Goal: Task Accomplishment & Management: Complete application form

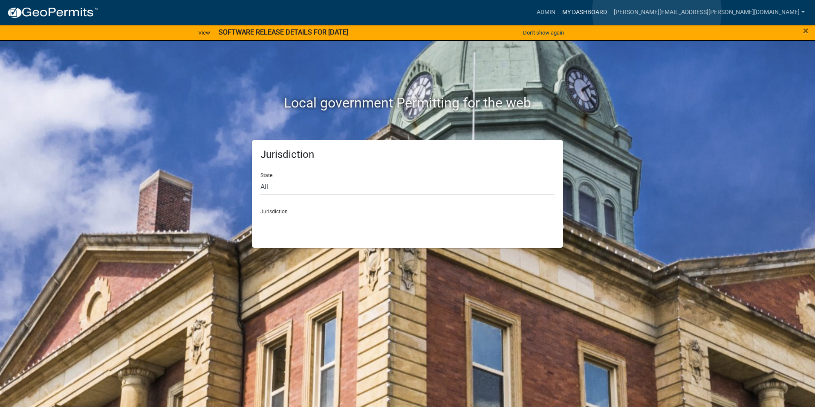
click at [611, 12] on link "My Dashboard" at bounding box center [585, 12] width 52 height 16
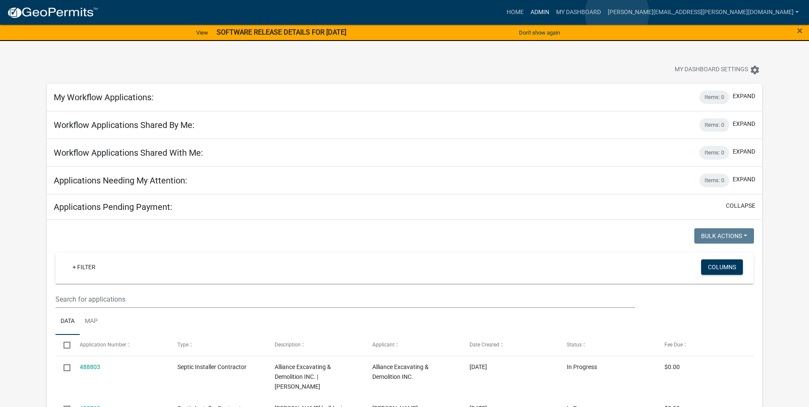
click at [553, 13] on link "Admin" at bounding box center [540, 12] width 26 height 16
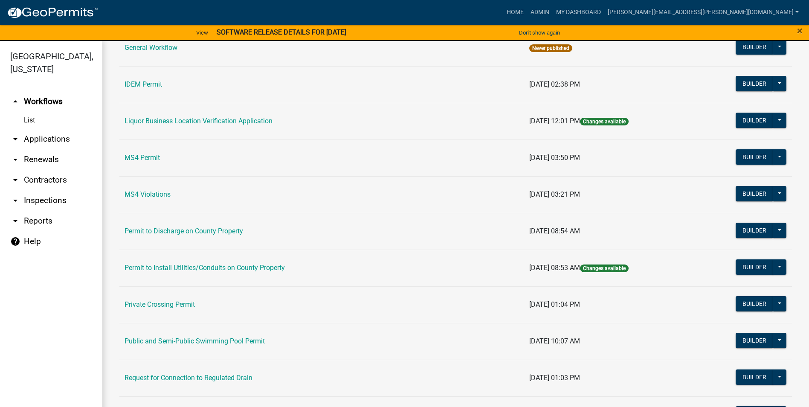
scroll to position [724, 0]
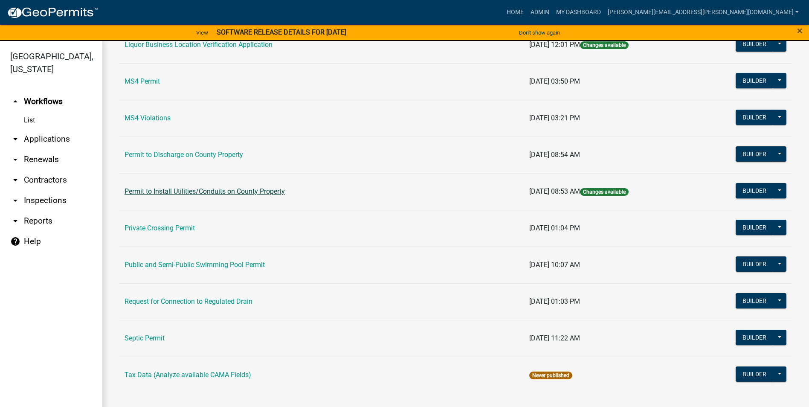
click at [254, 195] on link "Permit to Install Utilities/Conduits on County Property" at bounding box center [205, 191] width 160 height 8
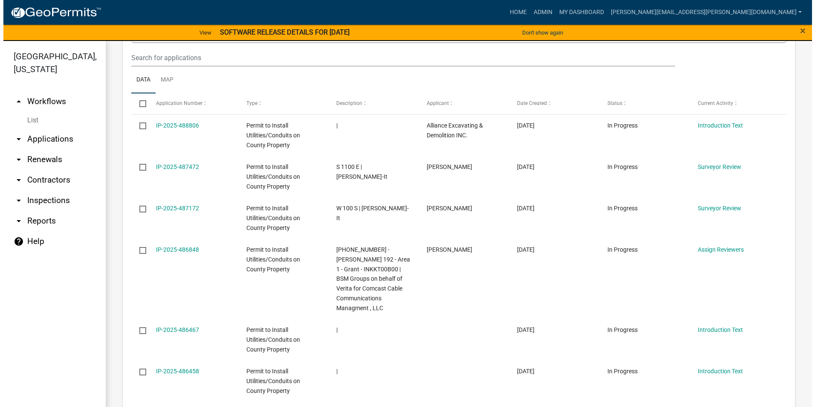
scroll to position [566, 0]
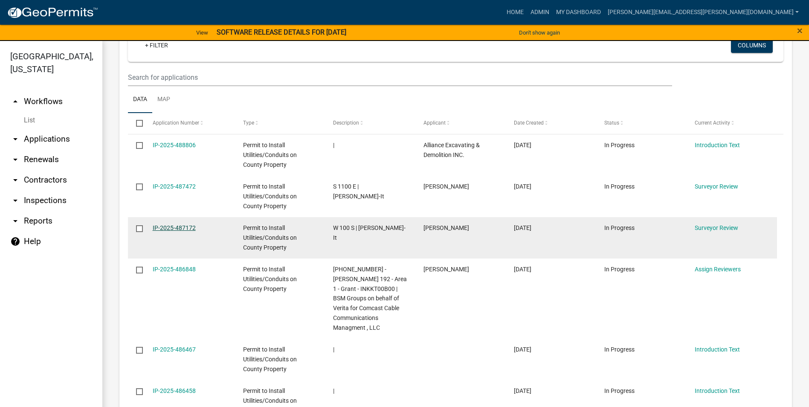
click at [181, 225] on link "IP-2025-487172" at bounding box center [174, 227] width 43 height 7
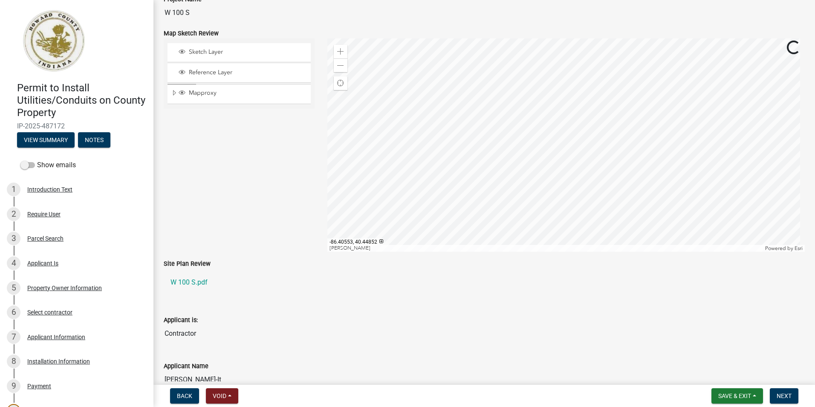
scroll to position [85, 0]
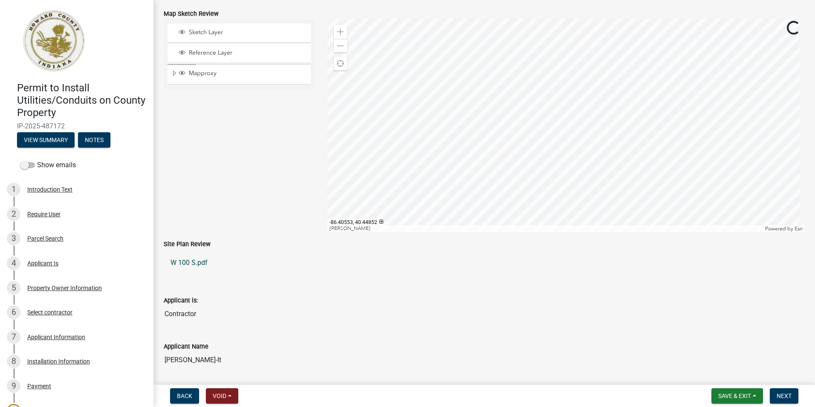
click at [192, 263] on link "W 100 S.pdf" at bounding box center [484, 262] width 641 height 20
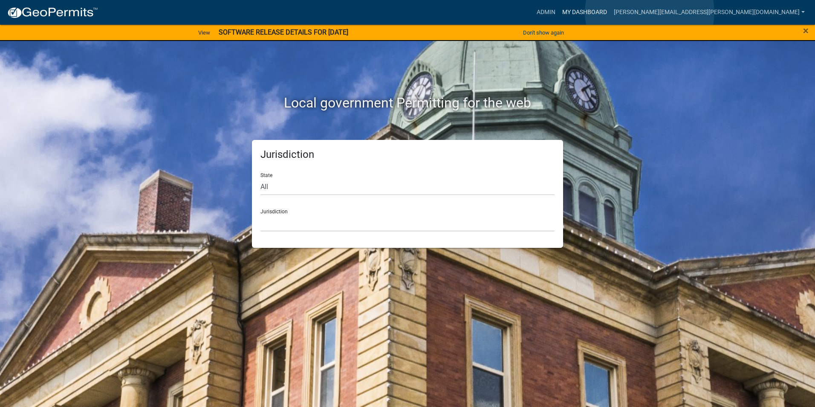
click at [611, 12] on link "My Dashboard" at bounding box center [585, 12] width 52 height 16
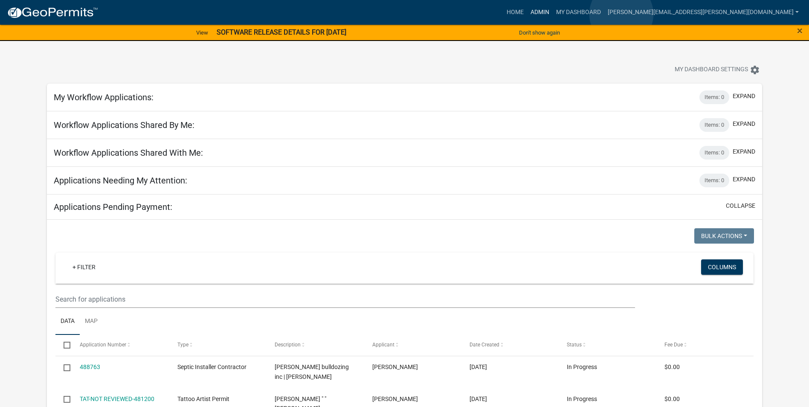
click at [553, 14] on link "Admin" at bounding box center [540, 12] width 26 height 16
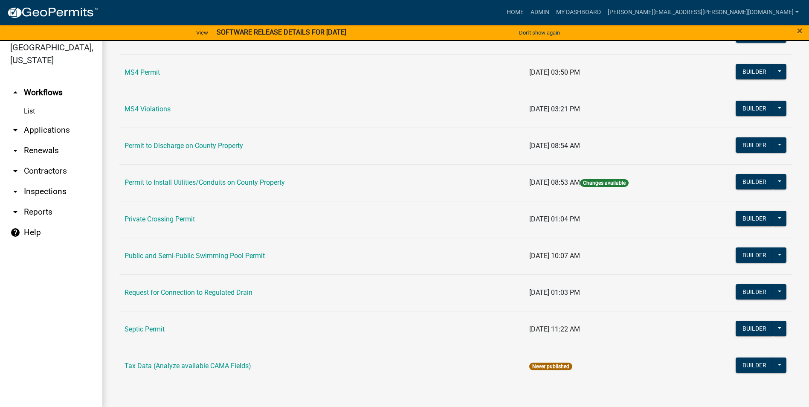
scroll to position [10, 0]
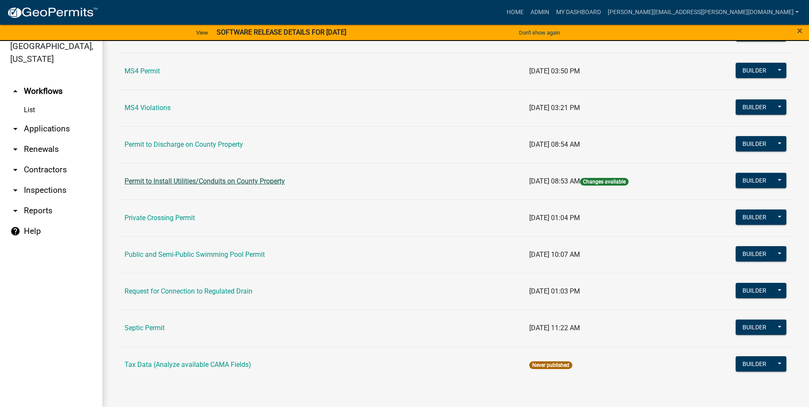
click at [257, 181] on link "Permit to Install Utilities/Conduits on County Property" at bounding box center [205, 181] width 160 height 8
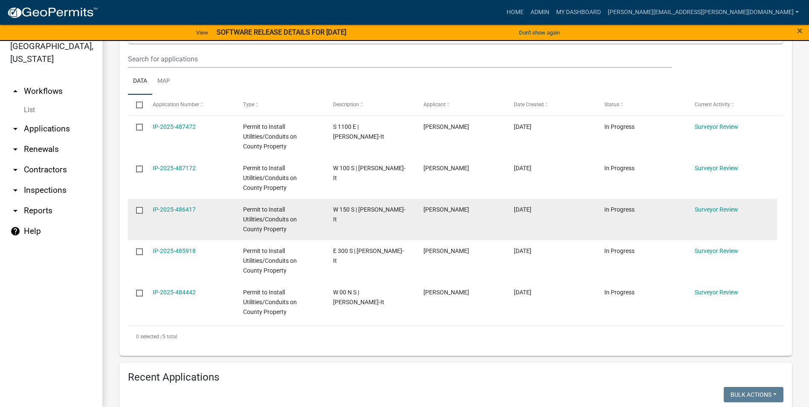
scroll to position [213, 0]
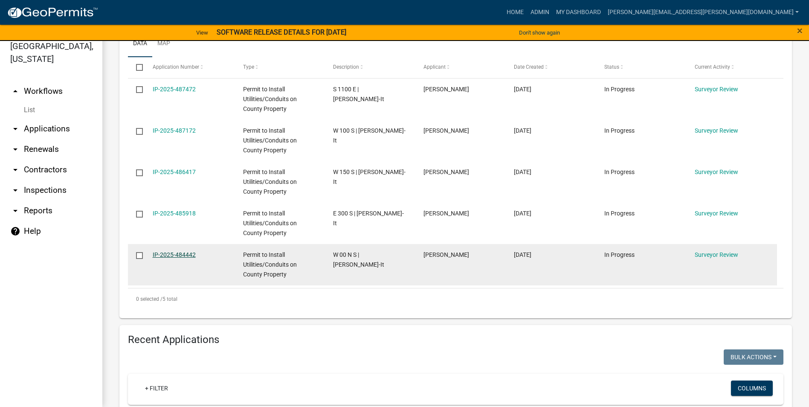
click at [188, 255] on link "IP-2025-484442" at bounding box center [174, 254] width 43 height 7
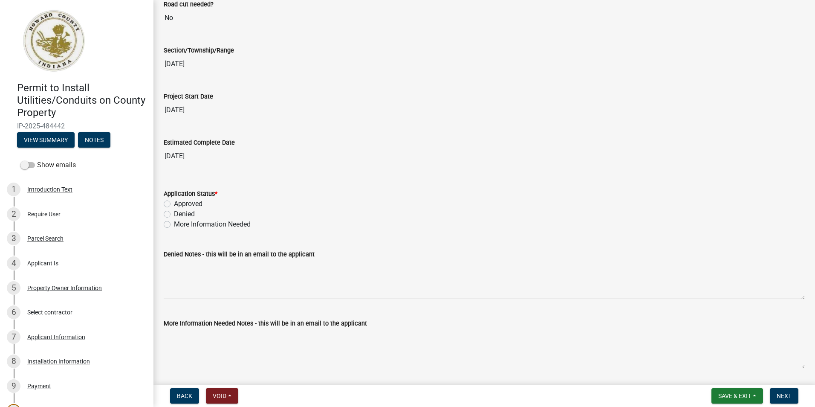
scroll to position [1364, 0]
click at [174, 224] on label "More Information Needed" at bounding box center [212, 223] width 77 height 10
click at [174, 224] on input "More Information Needed" at bounding box center [177, 221] width 6 height 6
radio input "true"
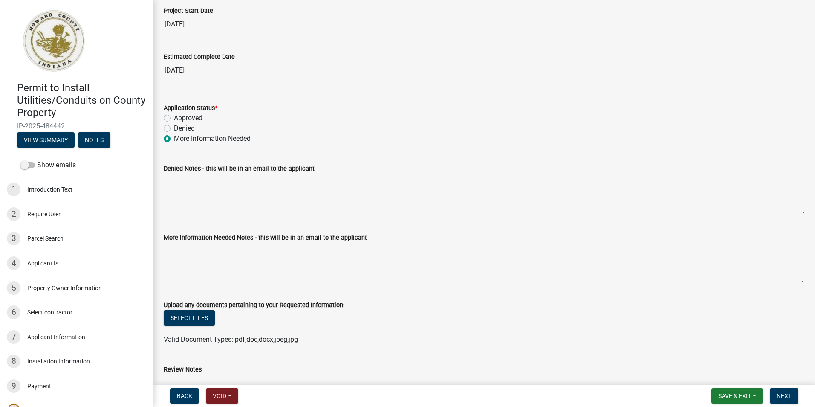
scroll to position [1450, 0]
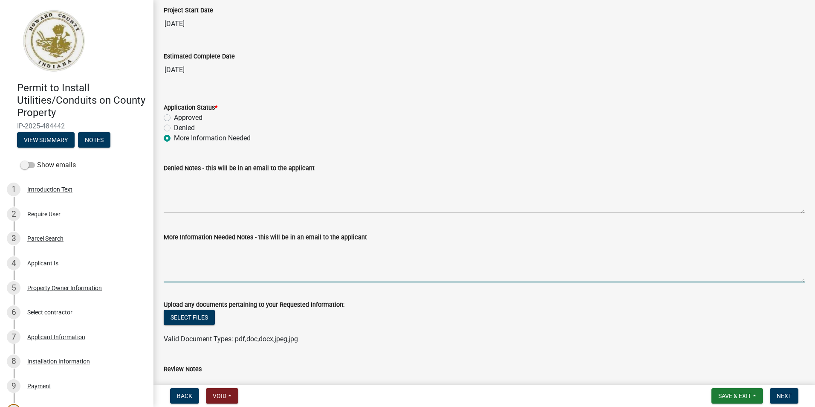
click at [193, 247] on textarea "More Information Needed Notes - this will be in an email to the applicant" at bounding box center [484, 262] width 641 height 40
drag, startPoint x: 165, startPoint y: 248, endPoint x: 333, endPoint y: 241, distance: 169.0
click at [333, 241] on form "More Information Needed Notes - this will be in an email to the applicant As di…" at bounding box center [484, 257] width 641 height 50
click at [365, 244] on textarea "As discussed, please revise and resubmit. Thank you." at bounding box center [484, 262] width 641 height 40
click at [462, 266] on textarea "As discussed, please revise and resubmit. Thank you." at bounding box center [484, 262] width 641 height 40
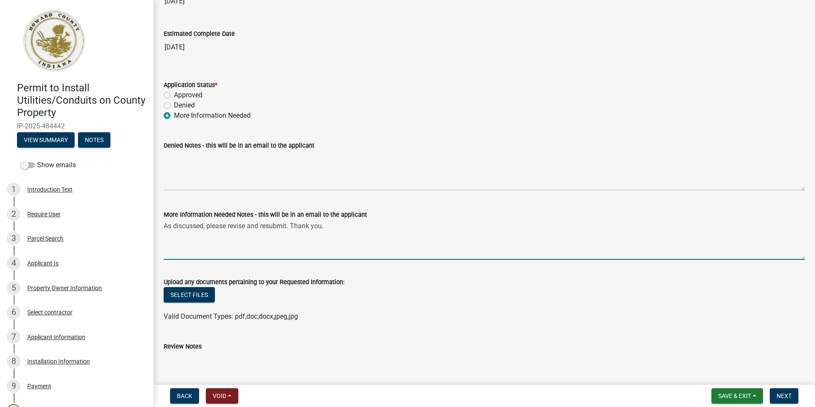
scroll to position [1492, 0]
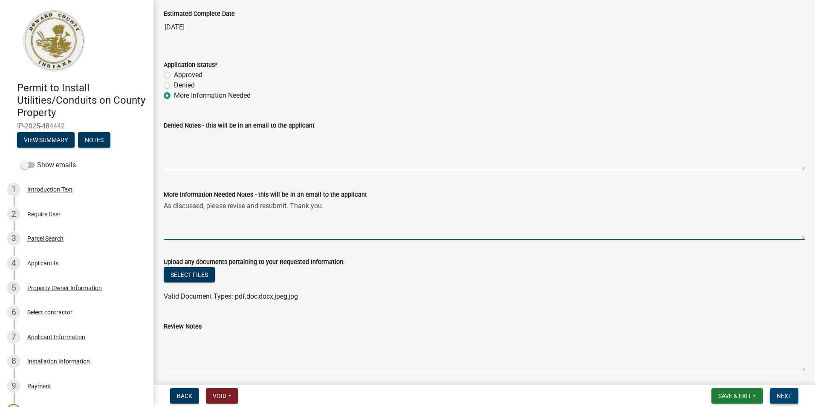
type textarea "As discussed, please revise and resubmit. Thank you."
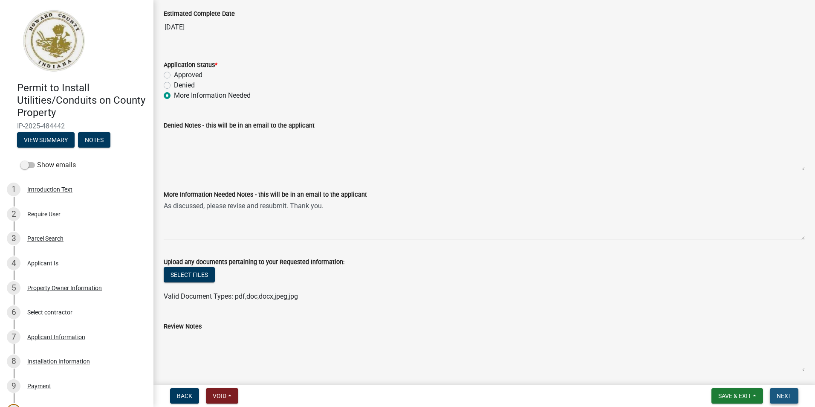
click at [782, 396] on span "Next" at bounding box center [784, 395] width 15 height 7
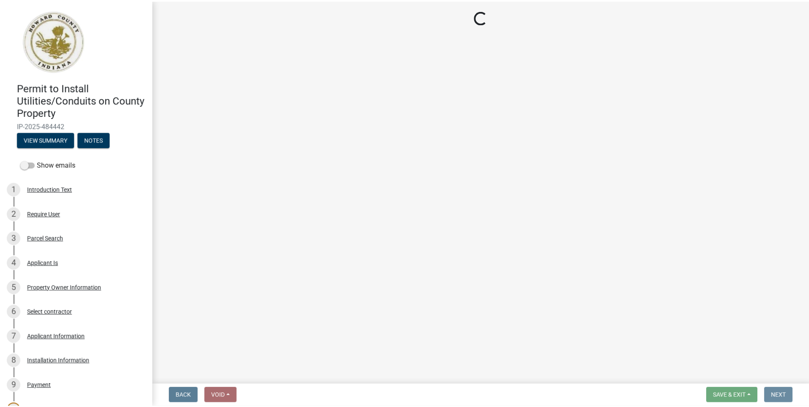
scroll to position [0, 0]
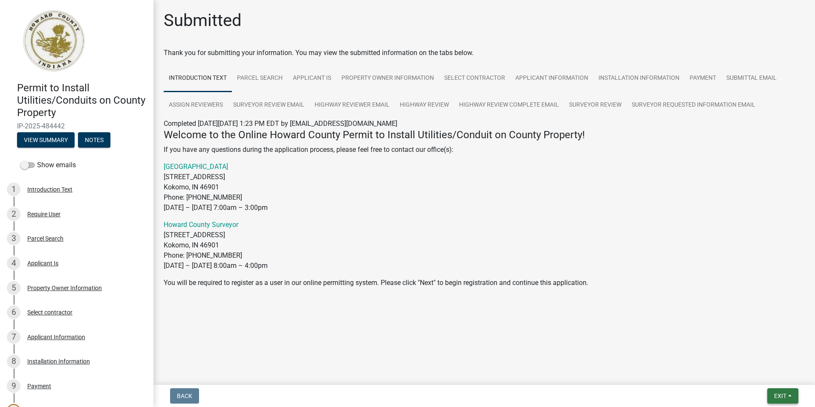
click at [780, 396] on span "Exit" at bounding box center [780, 395] width 12 height 7
click at [764, 374] on button "Save & Exit" at bounding box center [764, 373] width 68 height 20
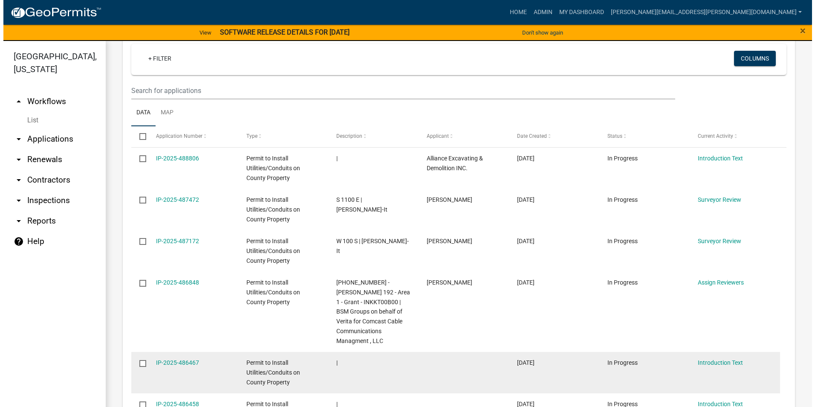
scroll to position [554, 0]
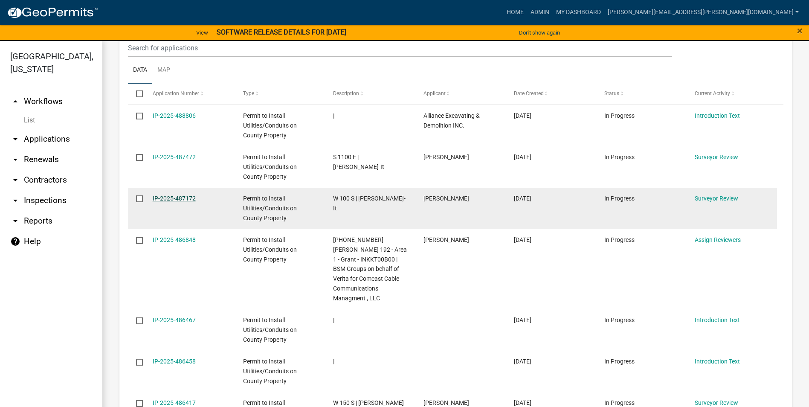
click at [188, 197] on link "IP-2025-487172" at bounding box center [174, 198] width 43 height 7
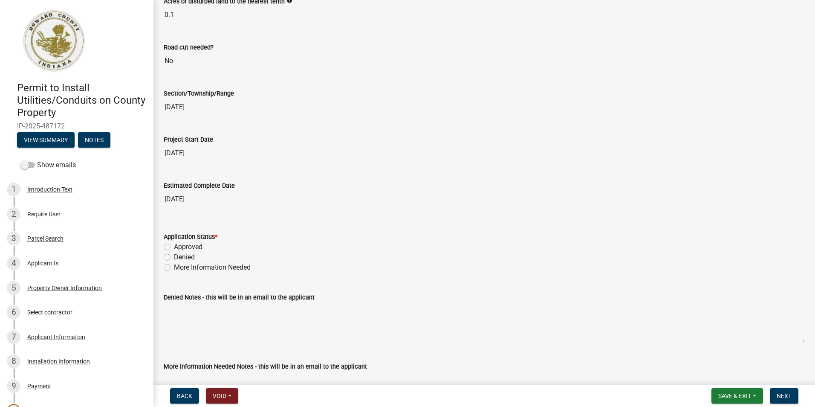
scroll to position [1322, 0]
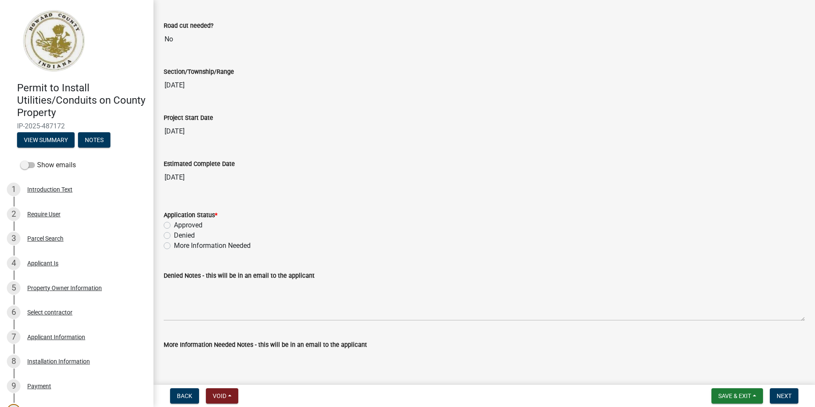
click at [174, 249] on label "More Information Needed" at bounding box center [212, 245] width 77 height 10
click at [174, 246] on input "More Information Needed" at bounding box center [177, 243] width 6 height 6
radio input "true"
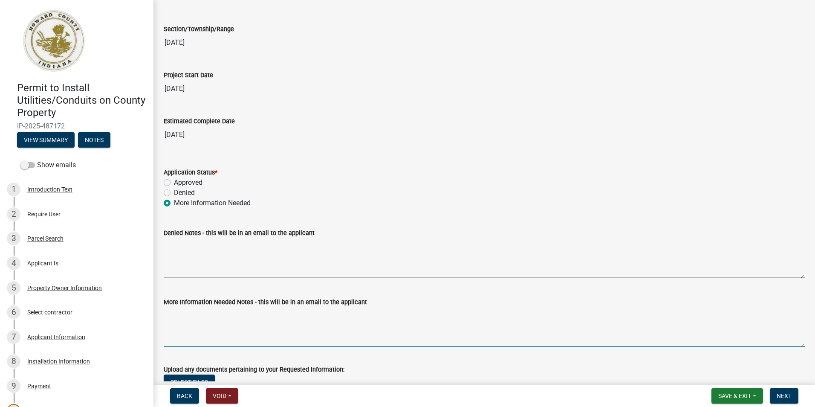
click at [214, 315] on textarea "More Information Needed Notes - this will be in an email to the applicant" at bounding box center [484, 327] width 641 height 40
paste textarea "As discussed, please revise and resubmit. Thank you."
click at [401, 324] on textarea "As discussed, please revise and resubmit. Thank you." at bounding box center [484, 327] width 641 height 40
type textarea "As discussed, please revise and resubmit. Thank you."
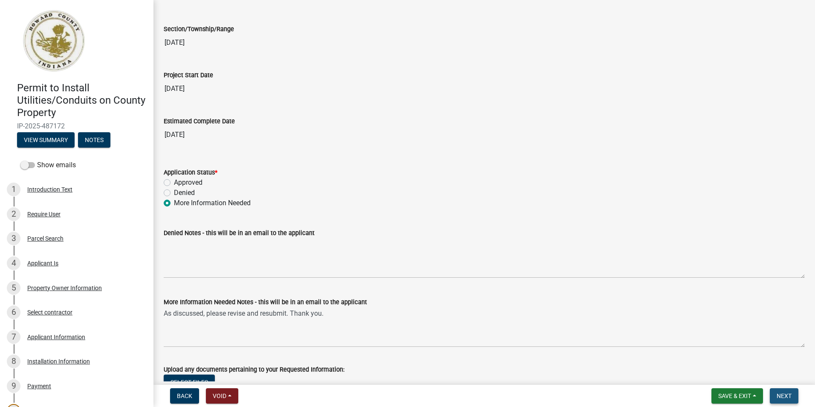
click at [778, 394] on span "Next" at bounding box center [784, 395] width 15 height 7
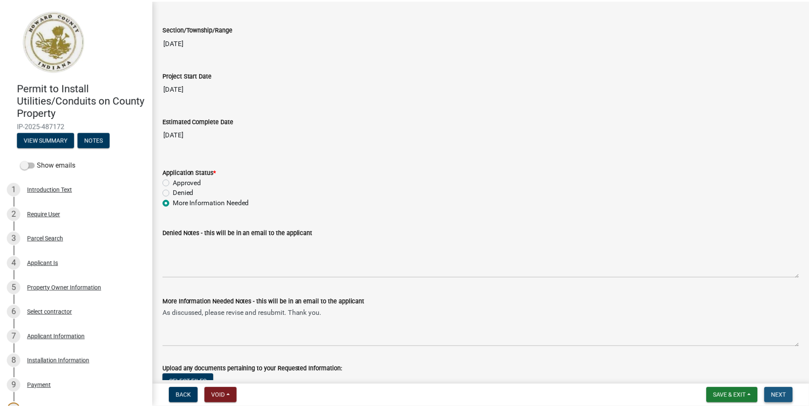
scroll to position [0, 0]
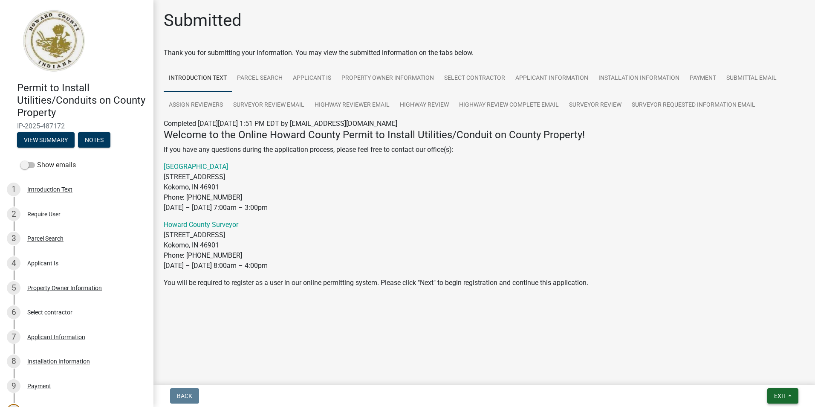
click at [775, 396] on span "Exit" at bounding box center [780, 395] width 12 height 7
click at [747, 375] on button "Save & Exit" at bounding box center [764, 373] width 68 height 20
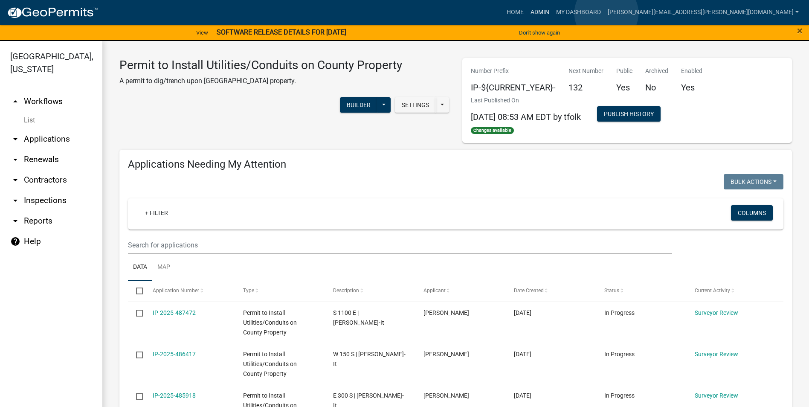
click at [553, 13] on link "Admin" at bounding box center [540, 12] width 26 height 16
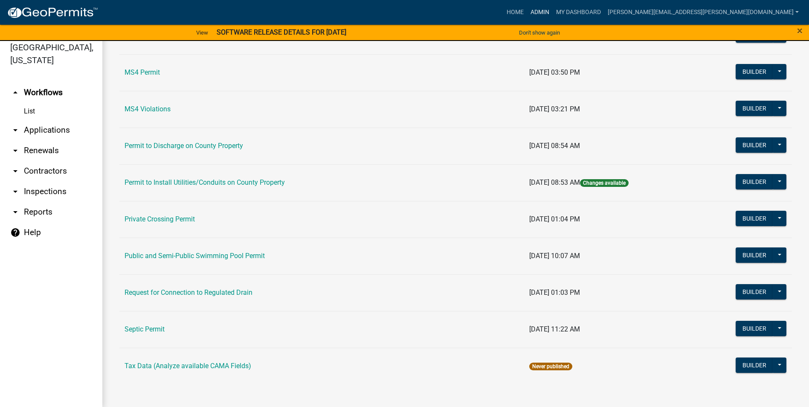
scroll to position [10, 0]
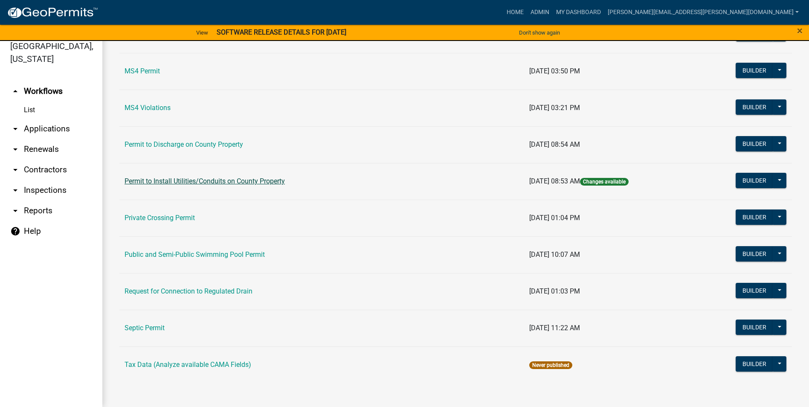
click at [266, 182] on link "Permit to Install Utilities/Conduits on County Property" at bounding box center [205, 181] width 160 height 8
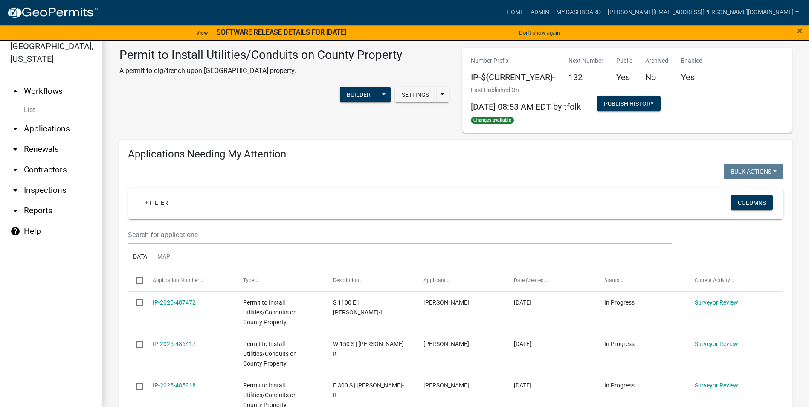
click at [395, 173] on div at bounding box center [289, 172] width 334 height 17
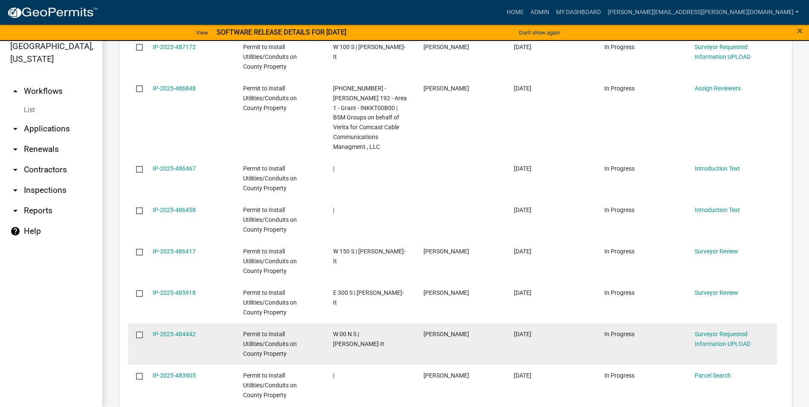
scroll to position [611, 0]
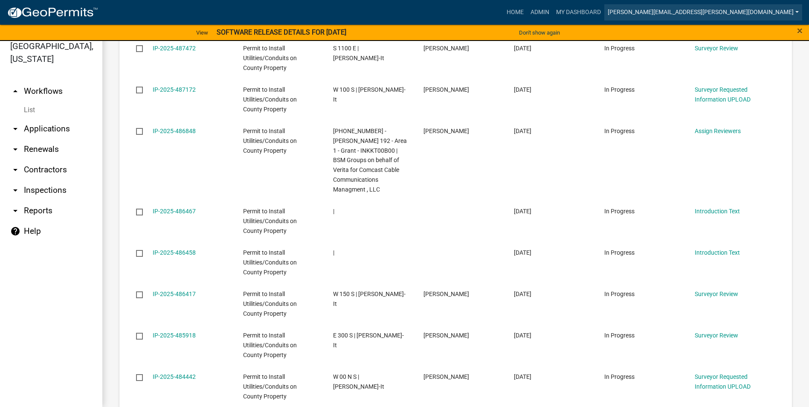
click at [747, 13] on link "[PERSON_NAME][EMAIL_ADDRESS][PERSON_NAME][DOMAIN_NAME]" at bounding box center [703, 12] width 198 height 16
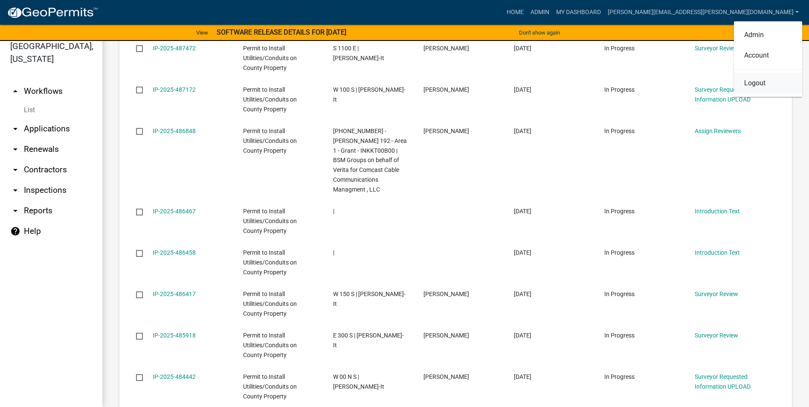
click at [755, 87] on link "Logout" at bounding box center [768, 83] width 68 height 20
